Goal: Complete application form

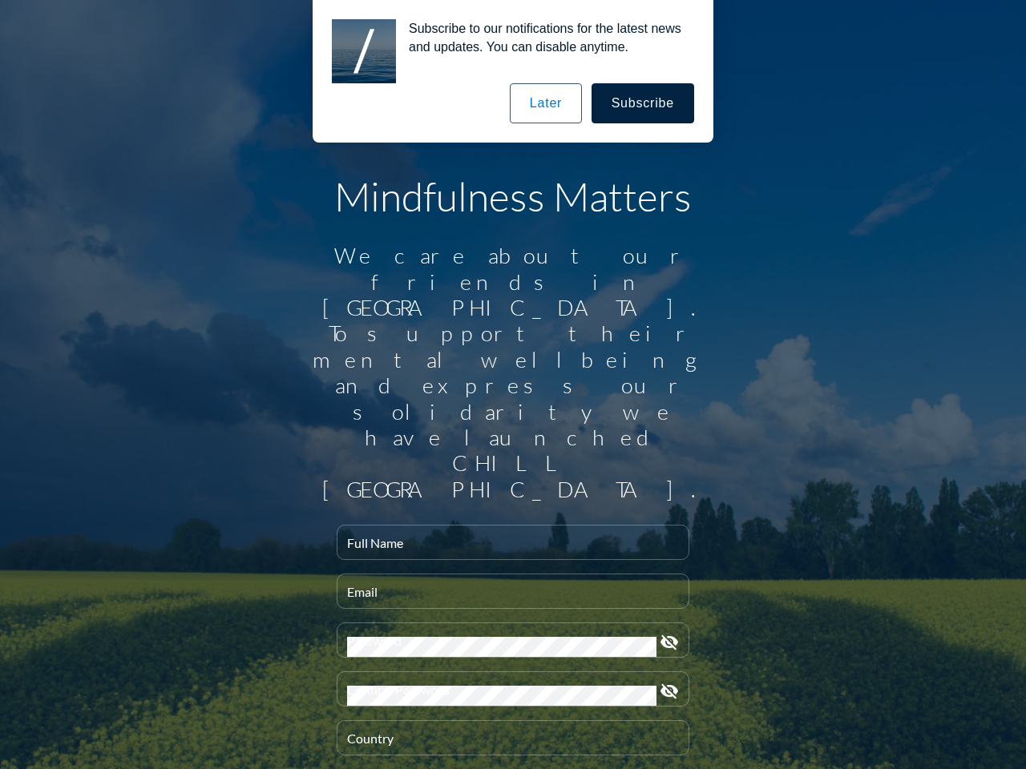
click at [507, 539] on input "Full Name" at bounding box center [513, 549] width 332 height 20
click at [507, 588] on input "Email" at bounding box center [513, 598] width 332 height 20
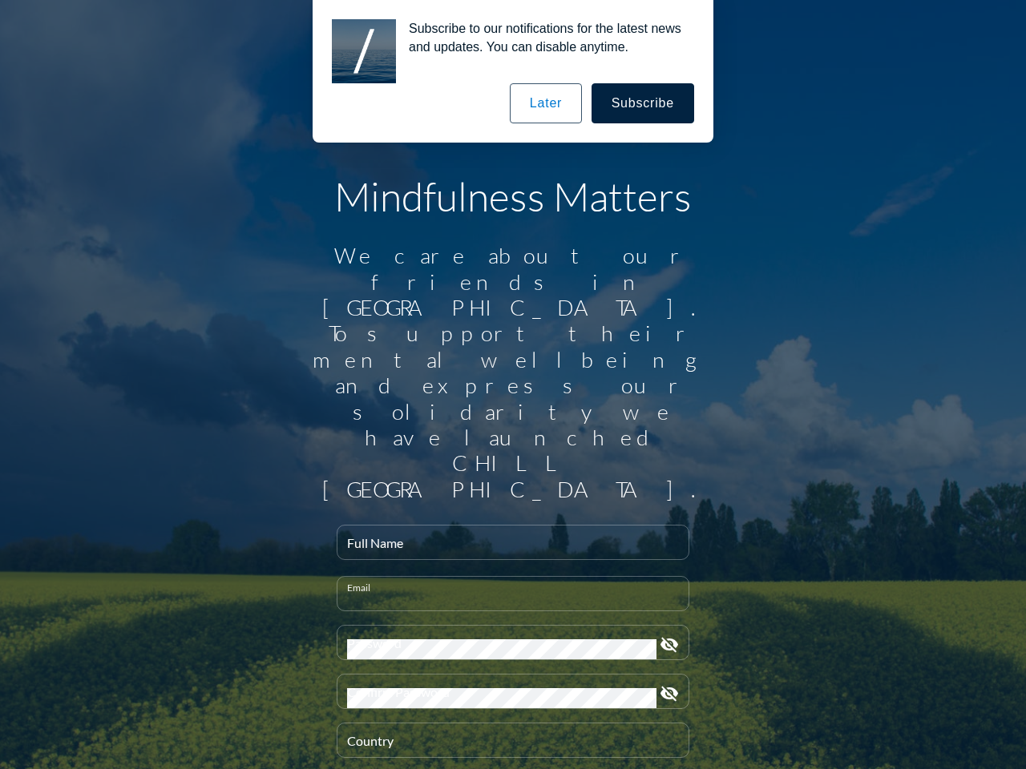
click at [507, 626] on div "Password" at bounding box center [501, 643] width 309 height 34
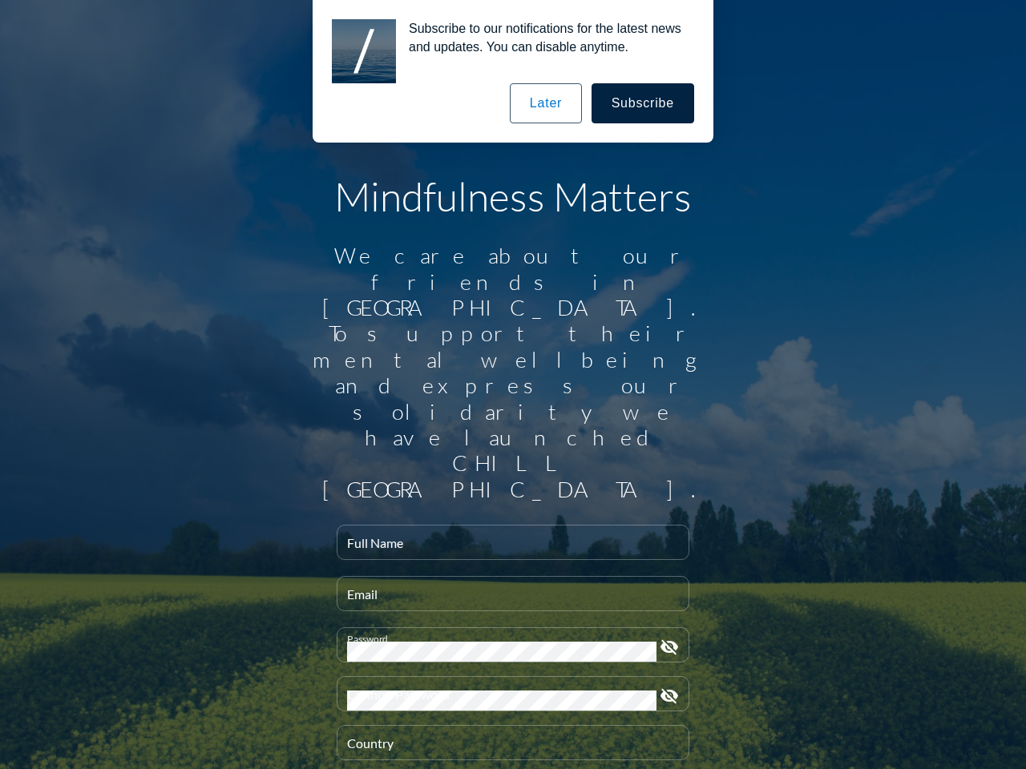
click at [663, 638] on icon "visibility_off" at bounding box center [669, 647] width 19 height 19
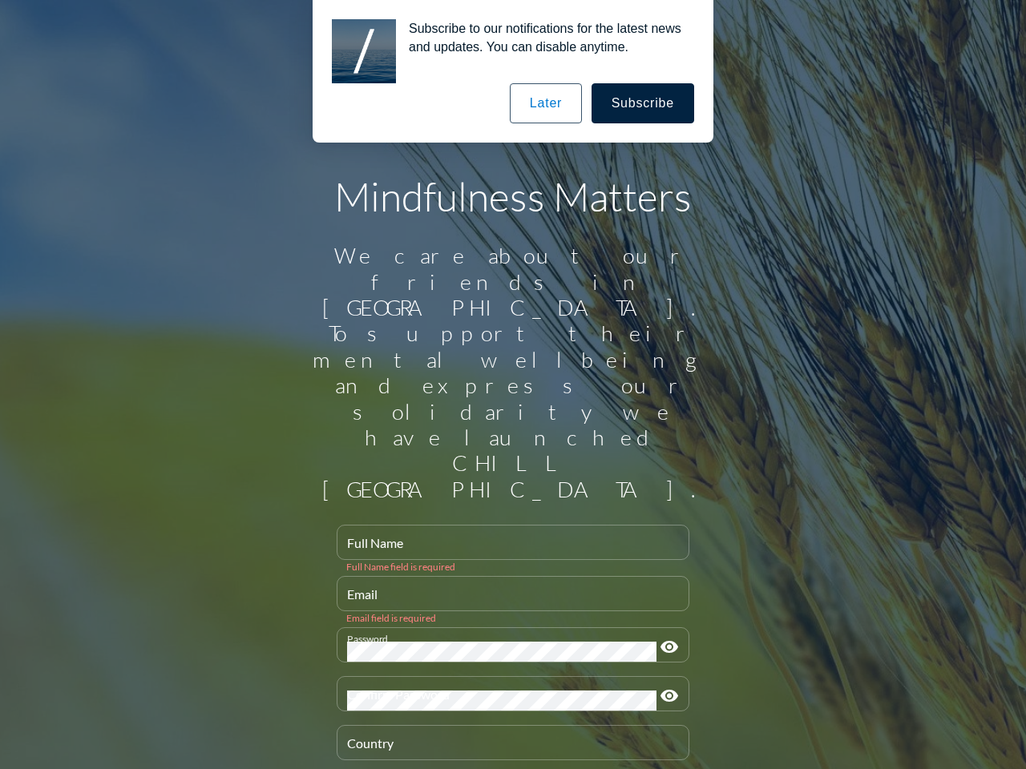
click at [507, 677] on div "Confirm Password" at bounding box center [501, 694] width 309 height 34
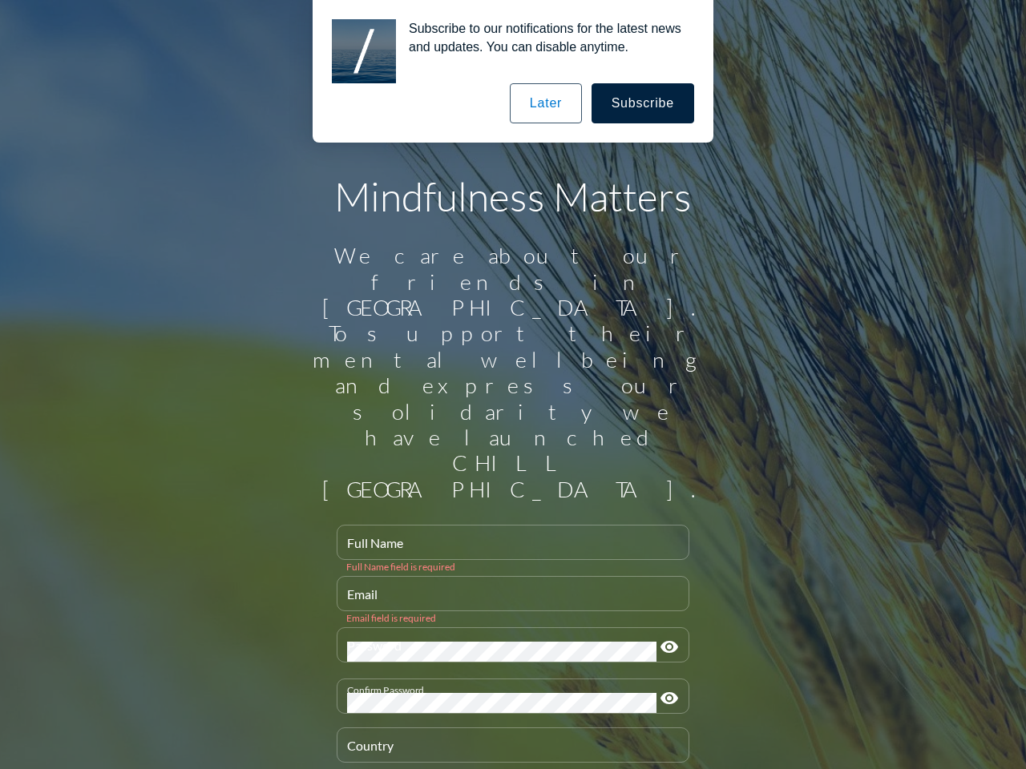
click at [663, 689] on icon "visibility" at bounding box center [669, 698] width 19 height 19
click at [507, 729] on div "Country" at bounding box center [513, 746] width 332 height 34
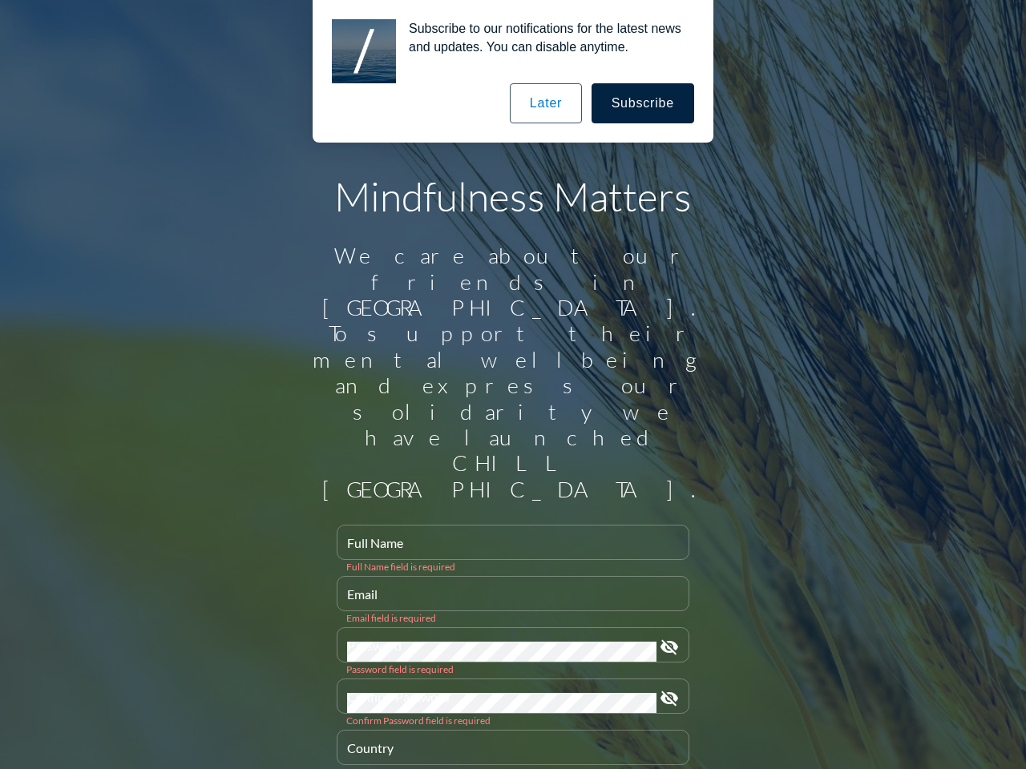
click at [644, 103] on button "Subscribe" at bounding box center [642, 103] width 103 height 40
click at [548, 103] on button "Later" at bounding box center [546, 103] width 72 height 40
